Goal: Information Seeking & Learning: Learn about a topic

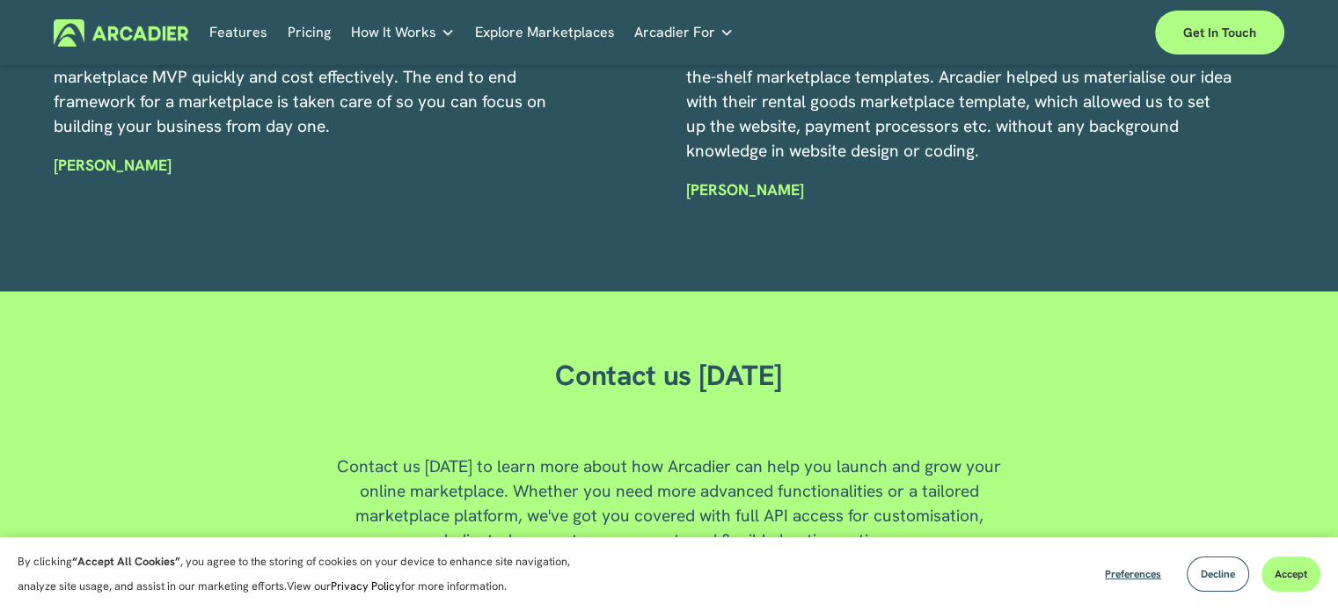
scroll to position [4761, 0]
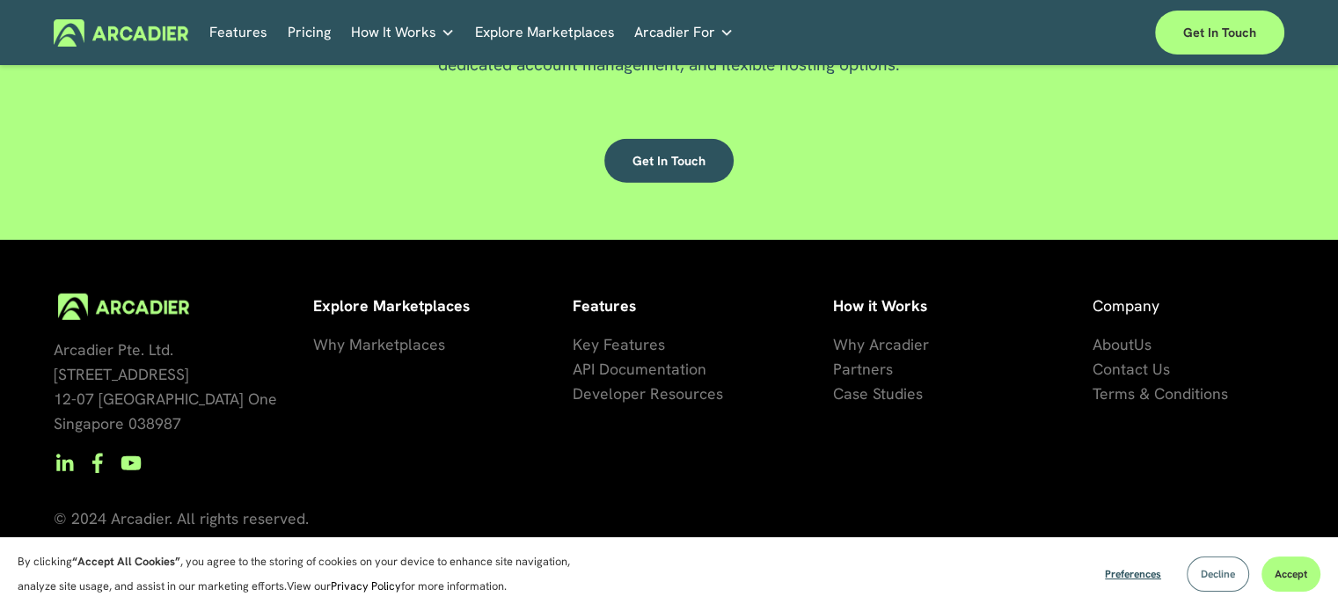
click at [1193, 566] on button "Decline" at bounding box center [1217, 574] width 62 height 35
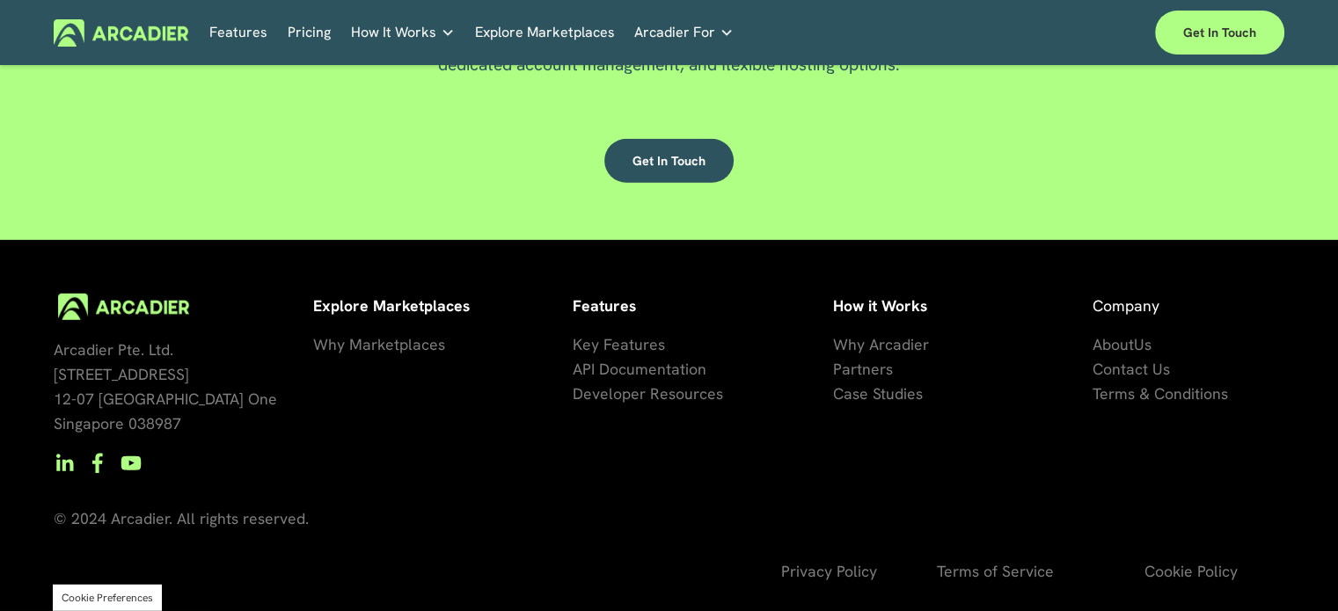
click at [1107, 333] on link "About" at bounding box center [1112, 344] width 41 height 25
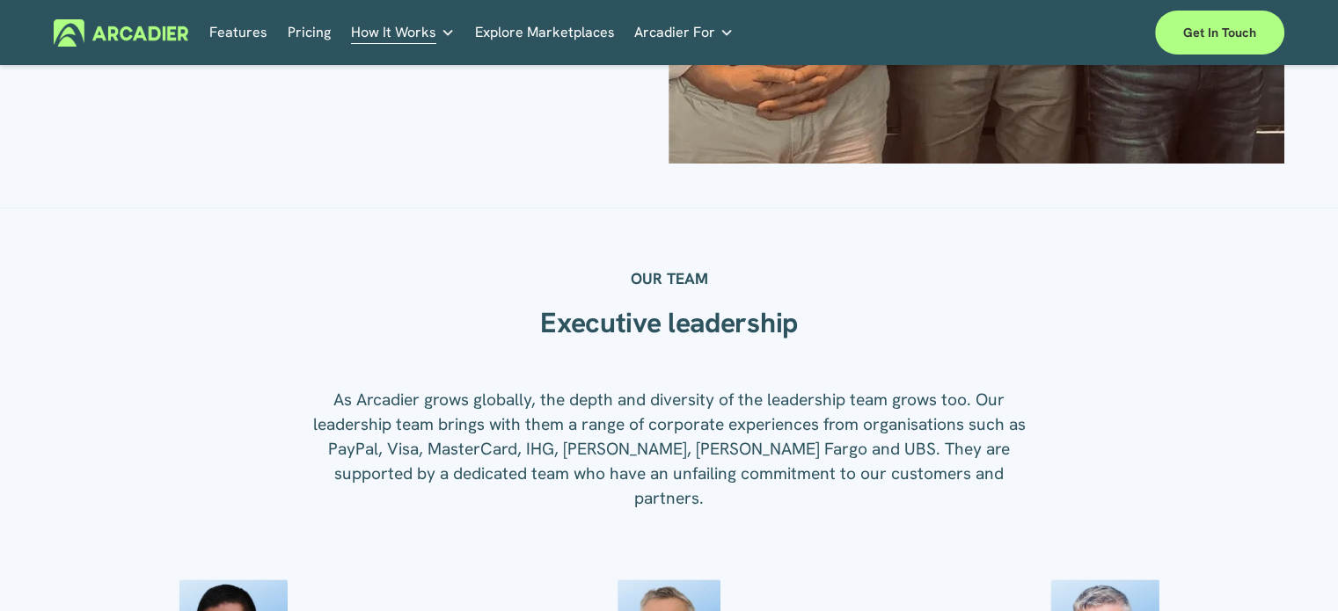
scroll to position [2111, 0]
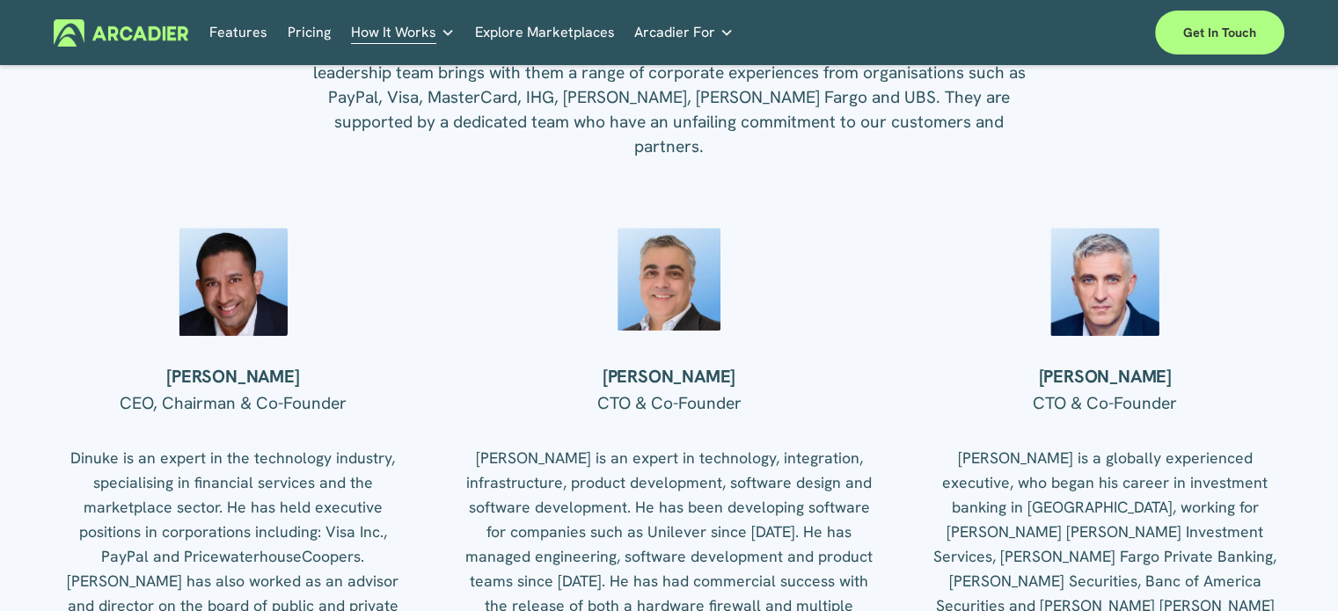
click at [182, 381] on strong "[PERSON_NAME]" at bounding box center [232, 376] width 133 height 23
copy div "[PERSON_NAME]"
click at [182, 381] on strong "[PERSON_NAME]" at bounding box center [232, 376] width 133 height 23
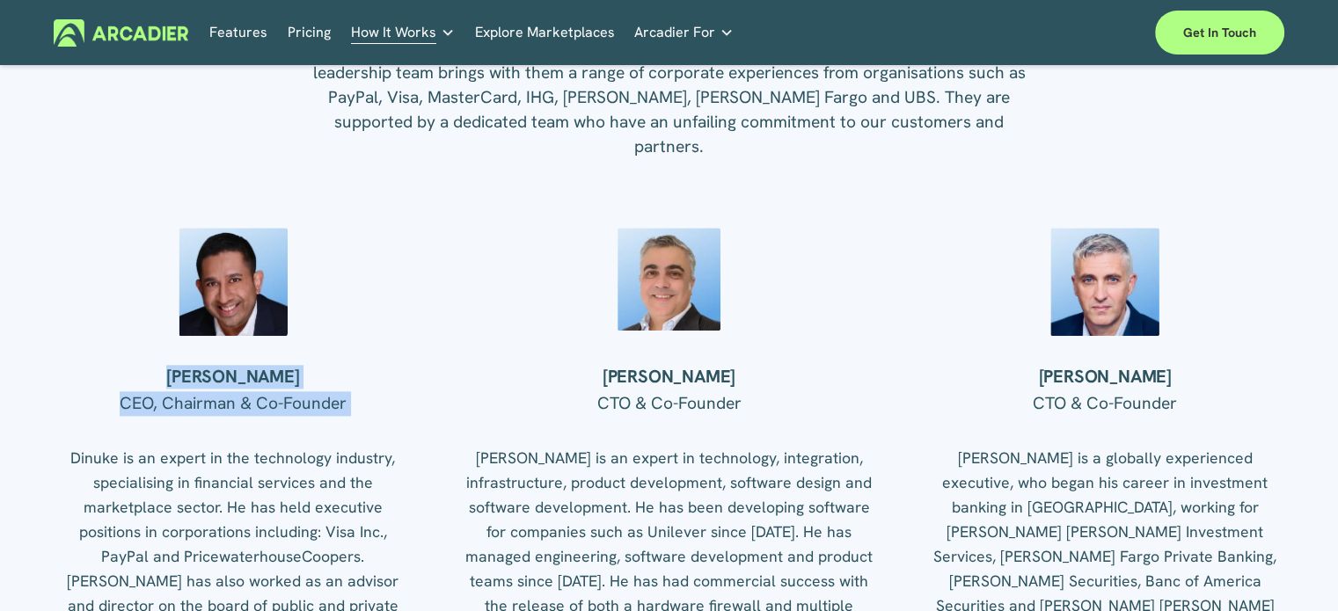
drag, startPoint x: 182, startPoint y: 381, endPoint x: 422, endPoint y: 400, distance: 240.9
click at [422, 400] on div "OUR TEAM Executive leadership As Arcadier grows globally, the depth and diversi…" at bounding box center [669, 432] width 1338 height 1065
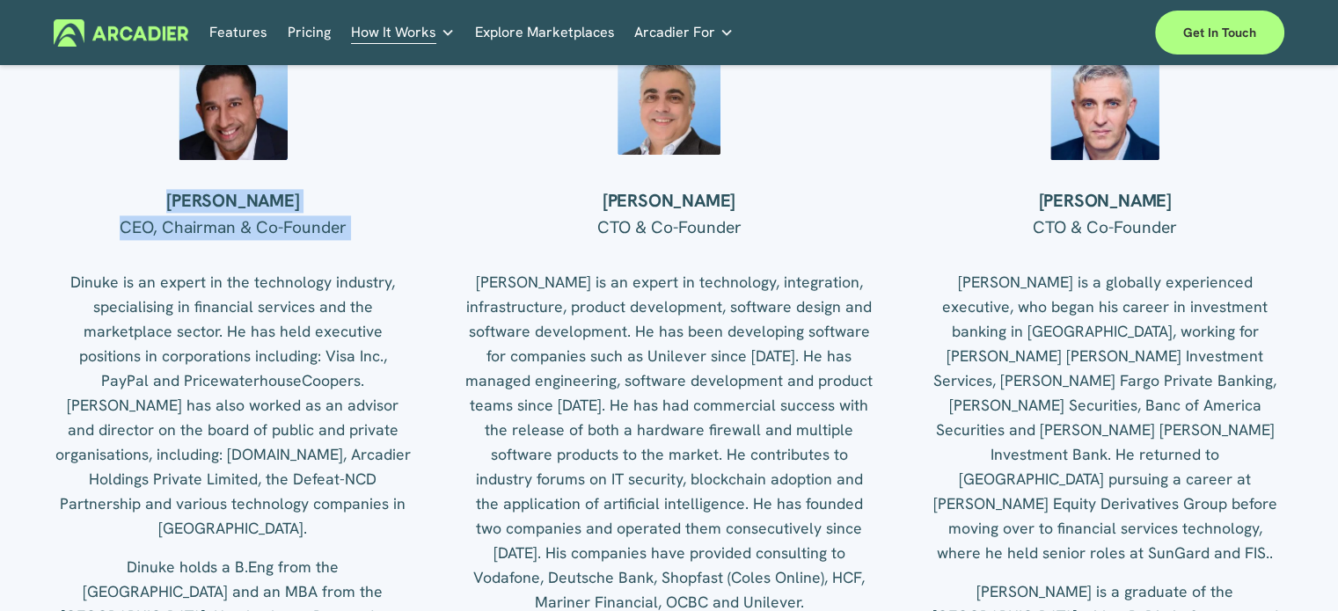
scroll to position [2199, 0]
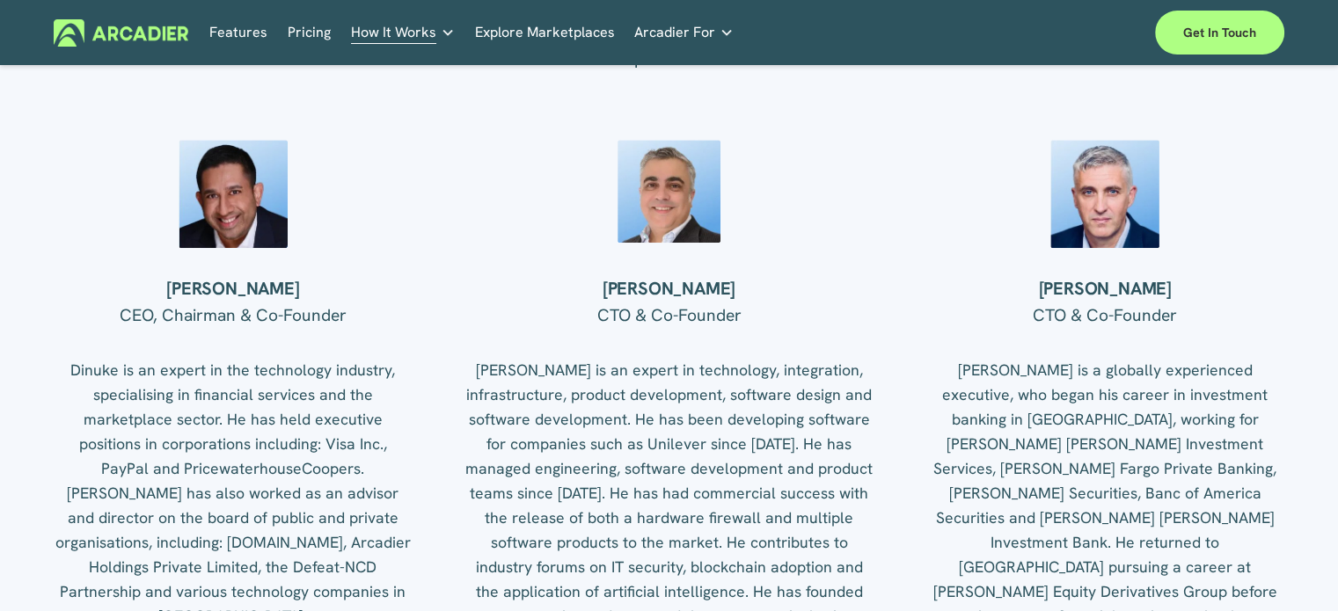
click at [606, 287] on h4 "[PERSON_NAME]" at bounding box center [668, 289] width 410 height 23
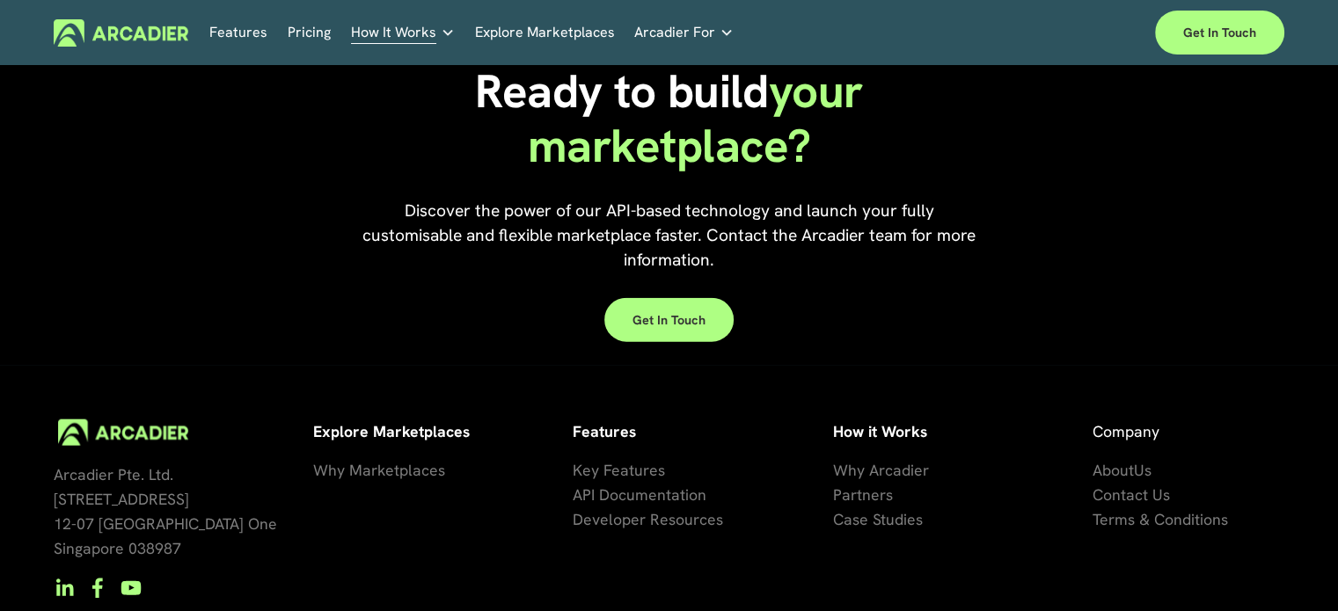
scroll to position [4094, 0]
